Goal: Complete application form

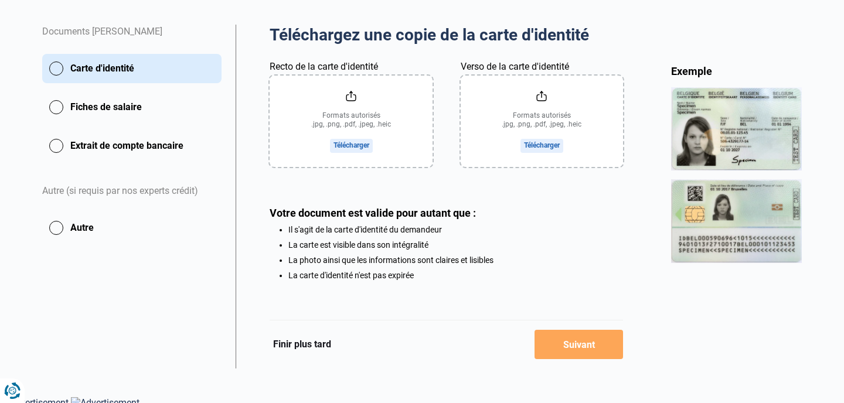
scroll to position [213, 0]
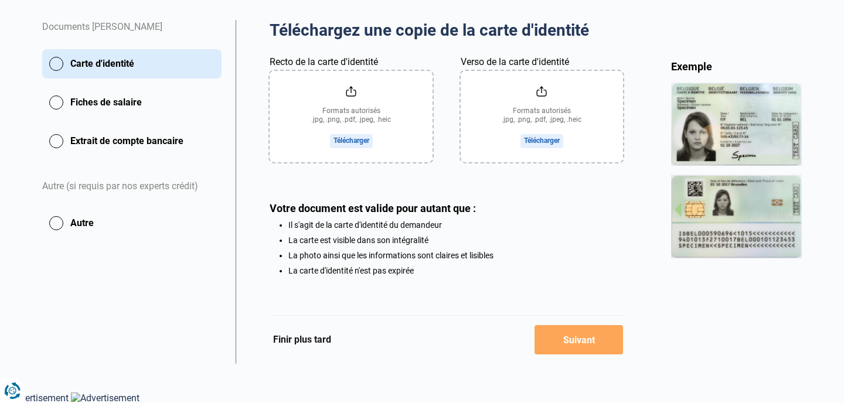
click at [304, 343] on button "Finir plus tard" at bounding box center [302, 339] width 65 height 15
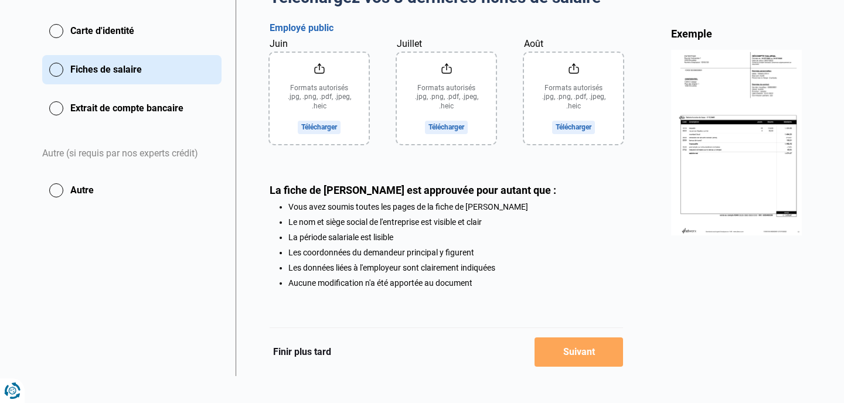
scroll to position [258, 0]
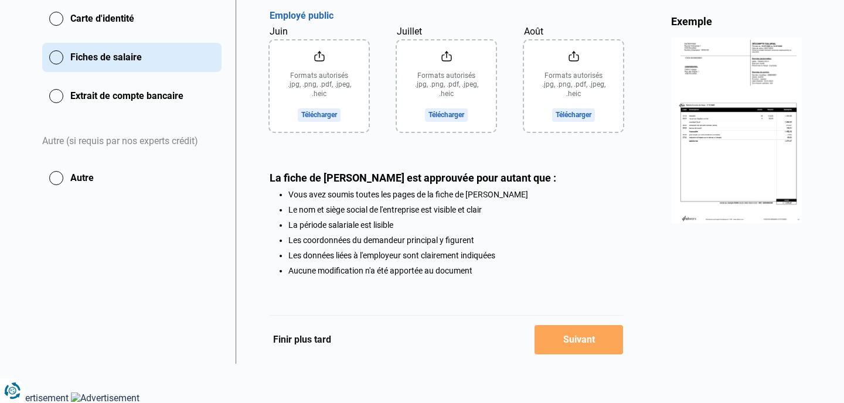
click at [308, 335] on button "Finir plus tard" at bounding box center [302, 339] width 65 height 15
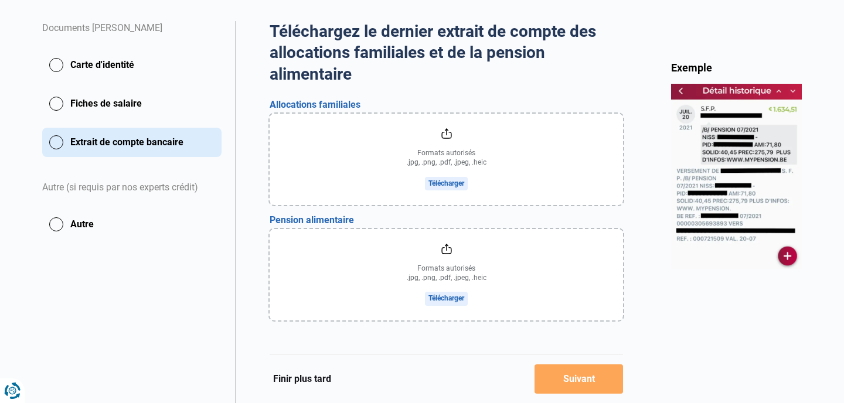
scroll to position [370, 0]
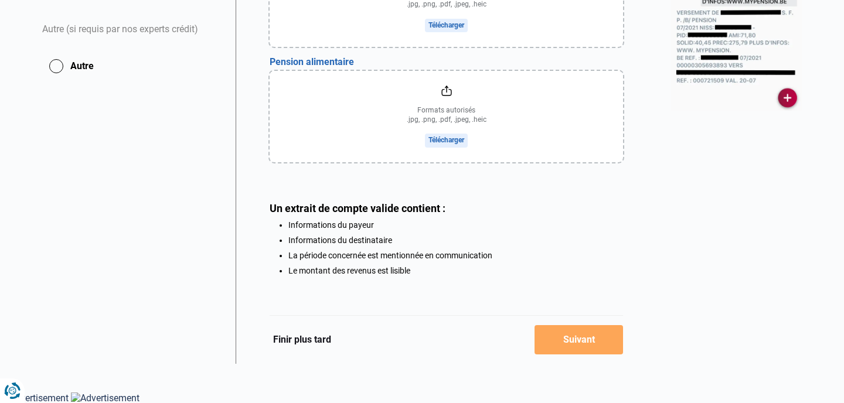
click at [303, 343] on button "Finir plus tard" at bounding box center [302, 339] width 65 height 15
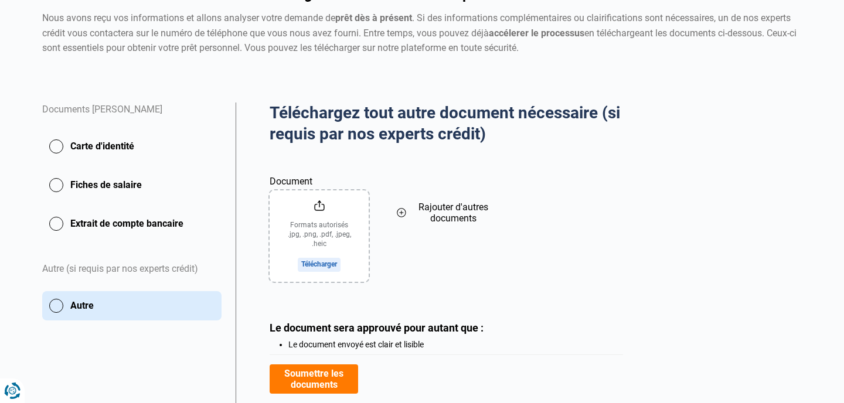
scroll to position [204, 0]
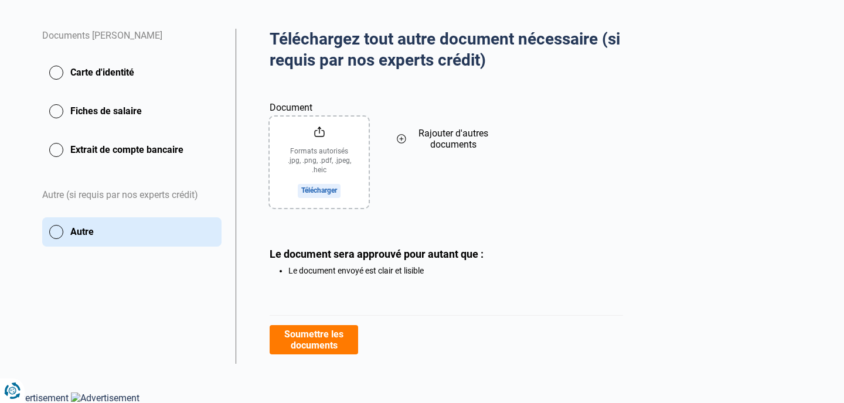
click at [343, 337] on button "Soumettre les documents" at bounding box center [314, 339] width 89 height 29
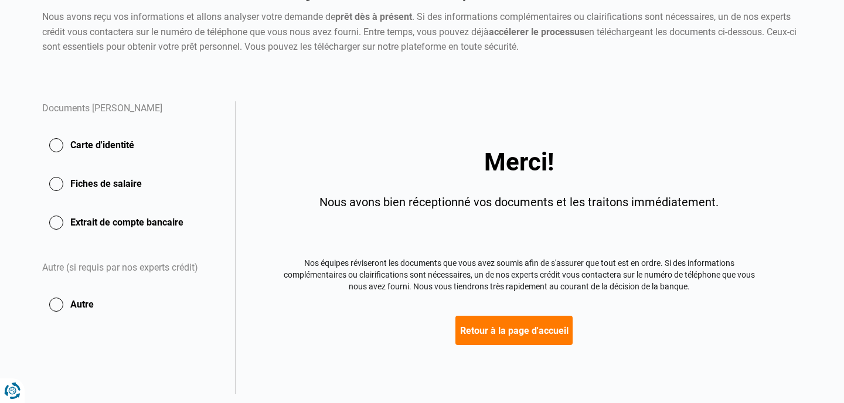
scroll to position [162, 0]
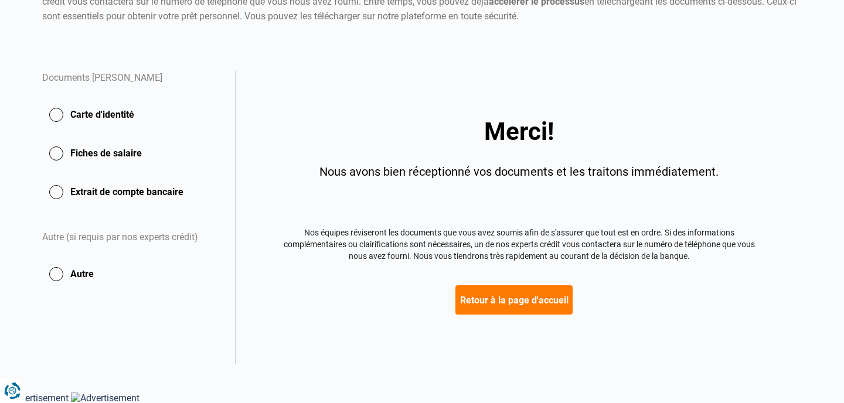
click at [498, 301] on button "Retour à la page d'accueil" at bounding box center [513, 299] width 117 height 29
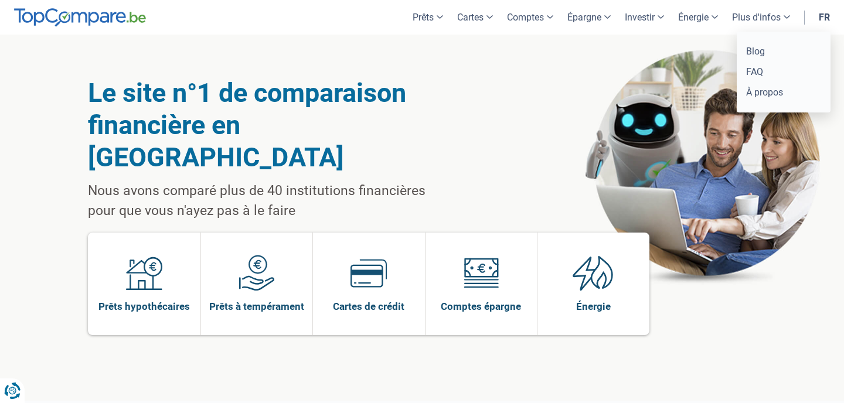
click at [767, 105] on ul "Blog FAQ À propos" at bounding box center [784, 72] width 94 height 81
click at [764, 94] on link "À propos" at bounding box center [783, 92] width 84 height 21
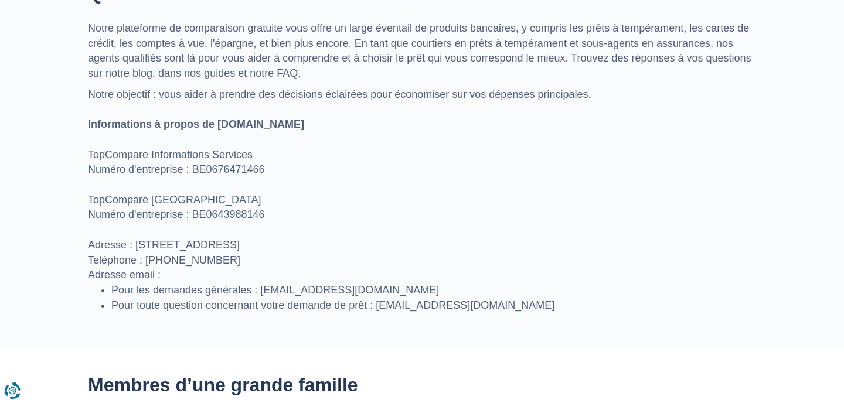
scroll to position [535, 0]
